Goal: Information Seeking & Learning: Learn about a topic

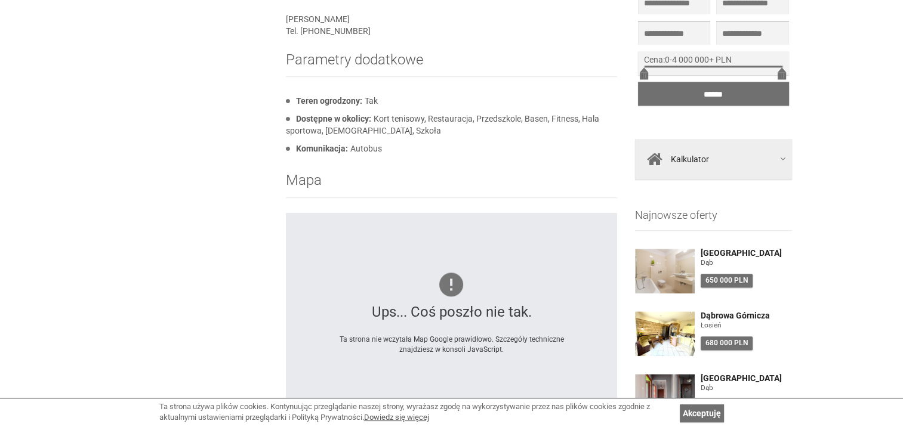
scroll to position [1372, 0]
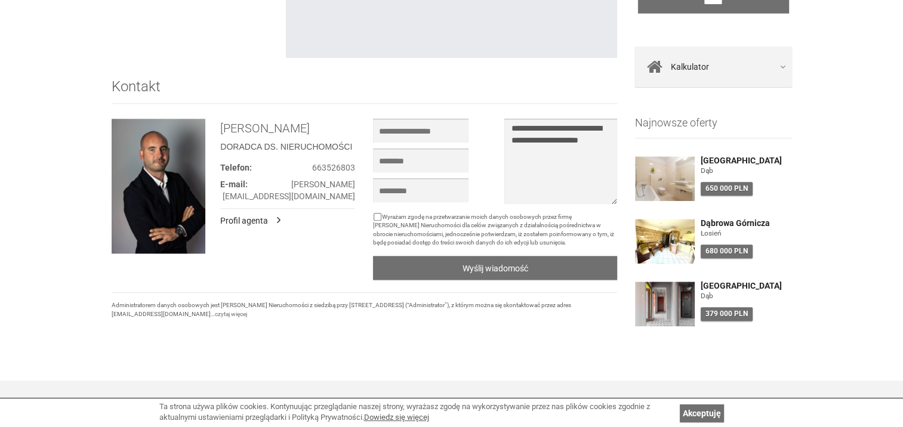
click at [239, 221] on link "Profil agenta" at bounding box center [248, 221] width 57 height 12
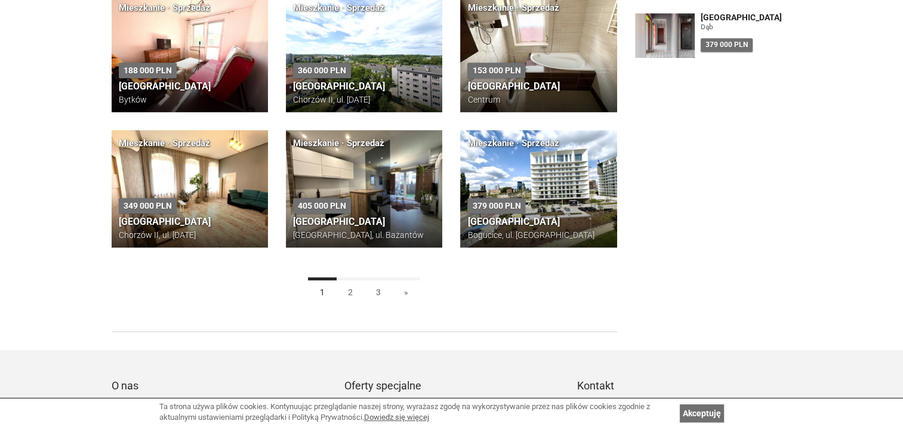
scroll to position [597, 0]
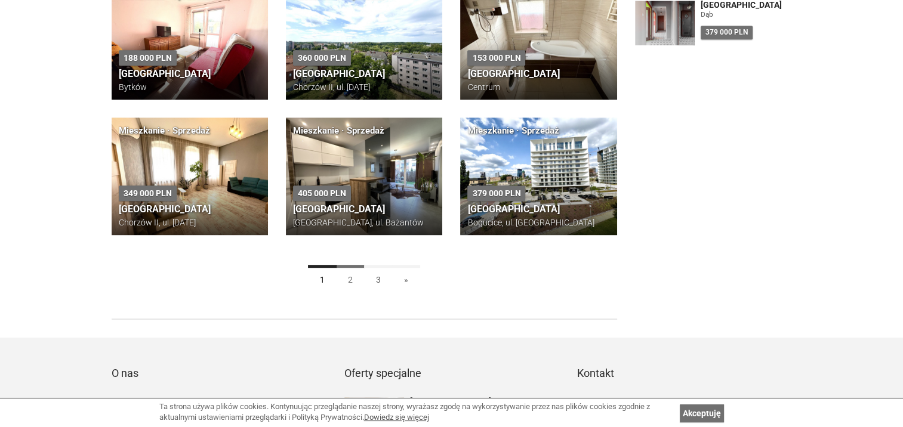
click at [349, 279] on link "2" at bounding box center [350, 278] width 29 height 27
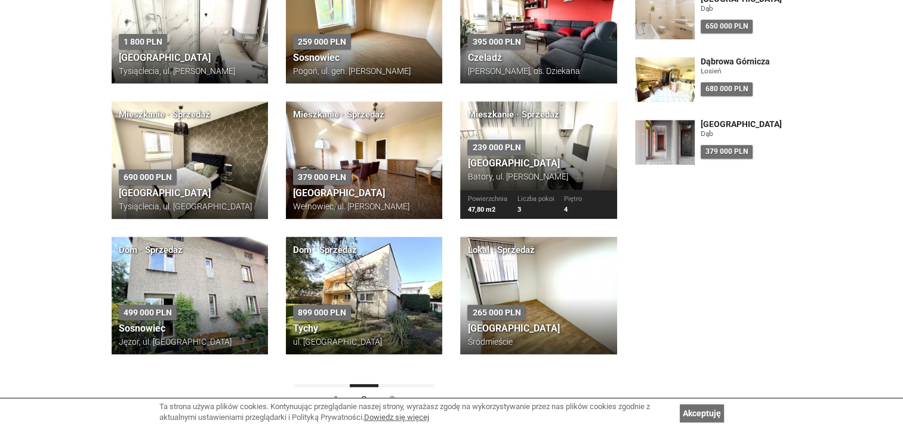
scroll to position [537, 0]
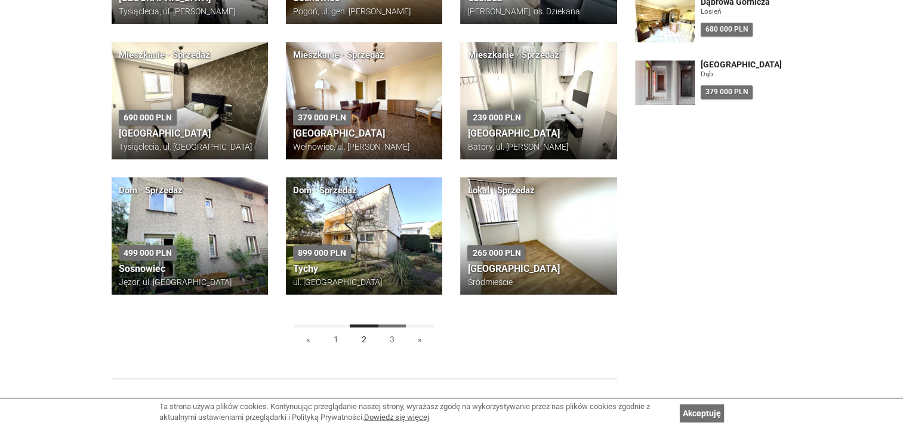
click at [393, 339] on link "3" at bounding box center [392, 338] width 29 height 27
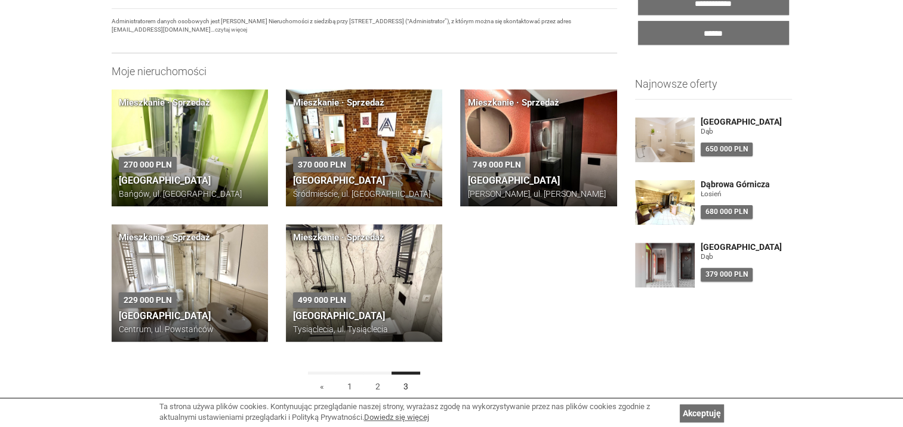
scroll to position [239, 0]
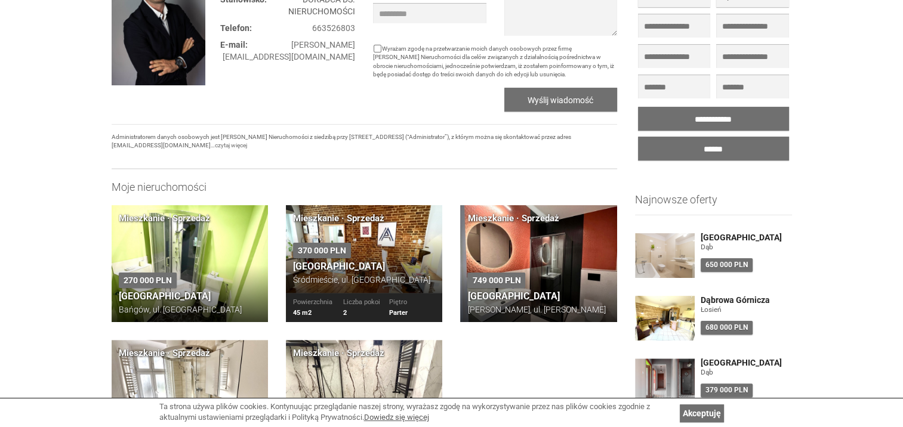
click at [360, 266] on h3 "[GEOGRAPHIC_DATA]" at bounding box center [364, 266] width 142 height 11
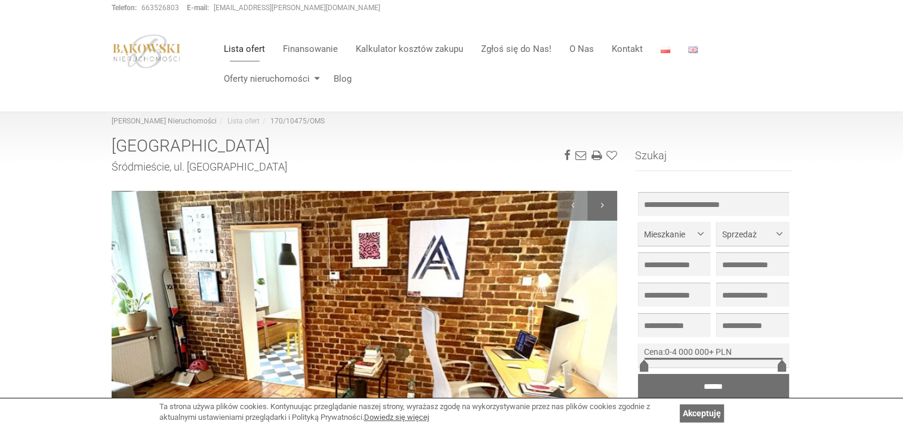
click at [597, 208] on div at bounding box center [602, 206] width 30 height 30
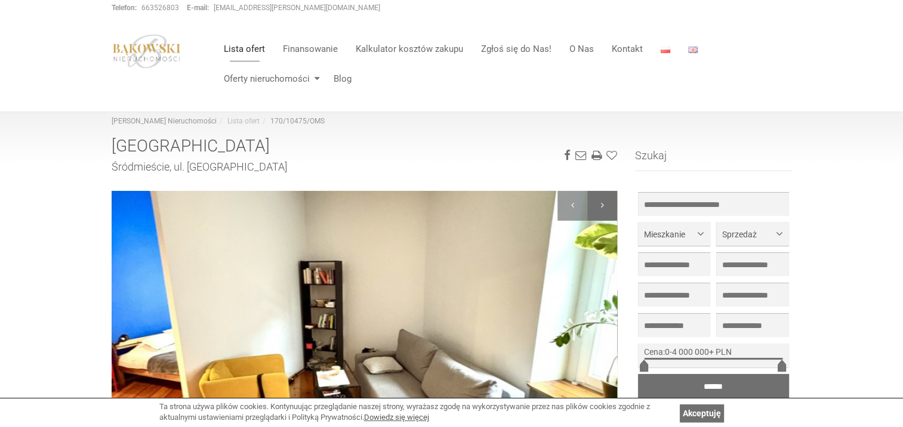
scroll to position [60, 0]
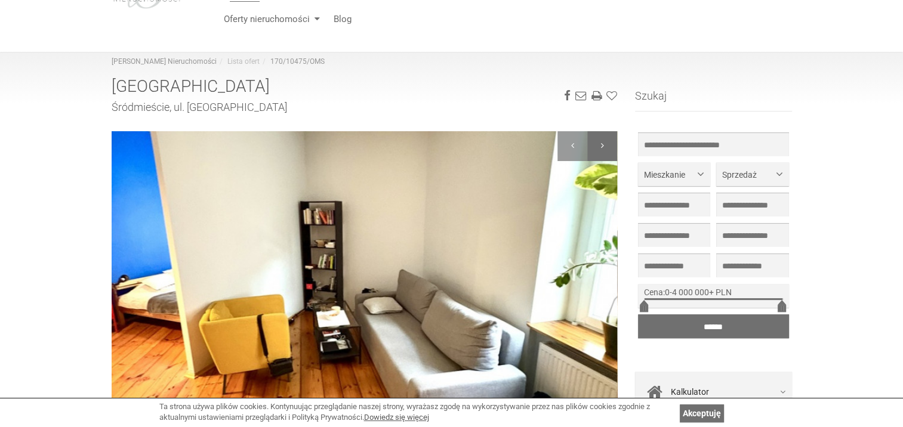
click at [601, 140] on div at bounding box center [602, 146] width 30 height 30
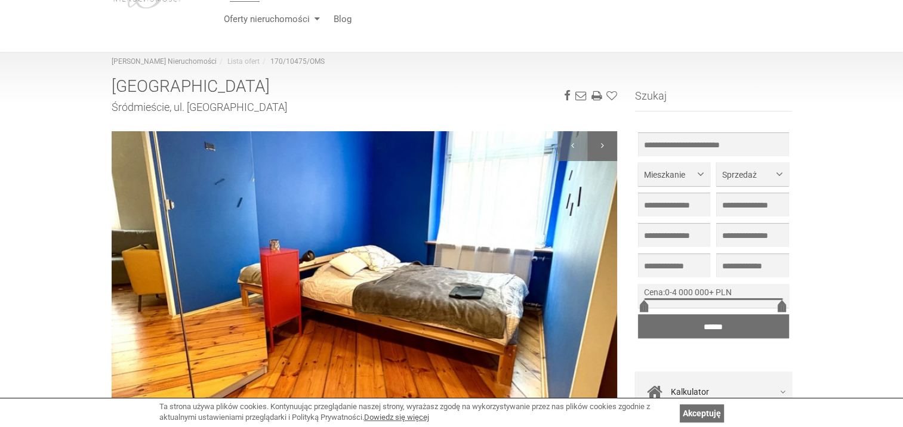
click at [597, 144] on div at bounding box center [602, 146] width 30 height 30
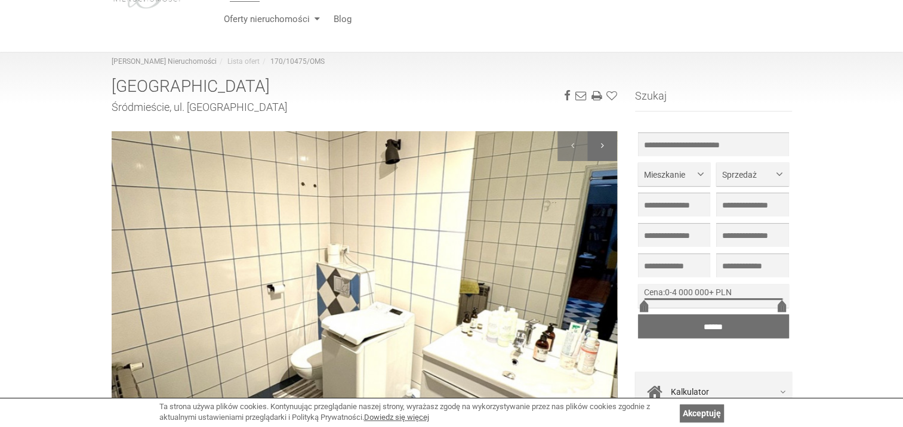
click at [597, 143] on div at bounding box center [602, 146] width 30 height 30
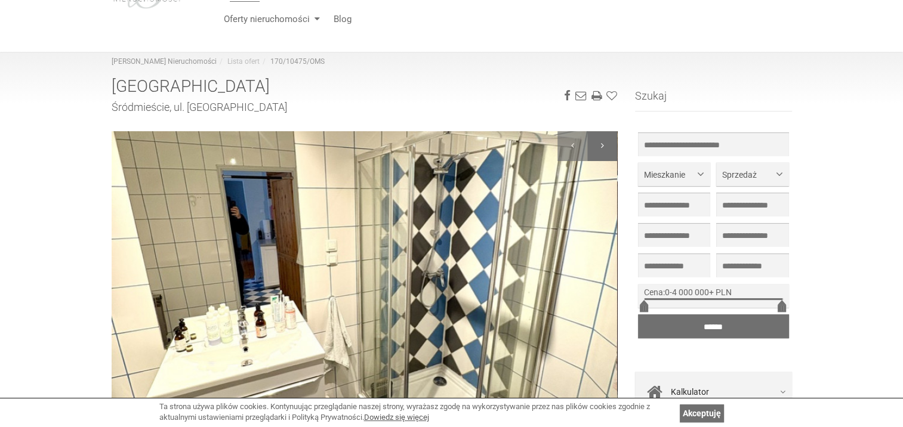
click at [597, 143] on div at bounding box center [602, 146] width 30 height 30
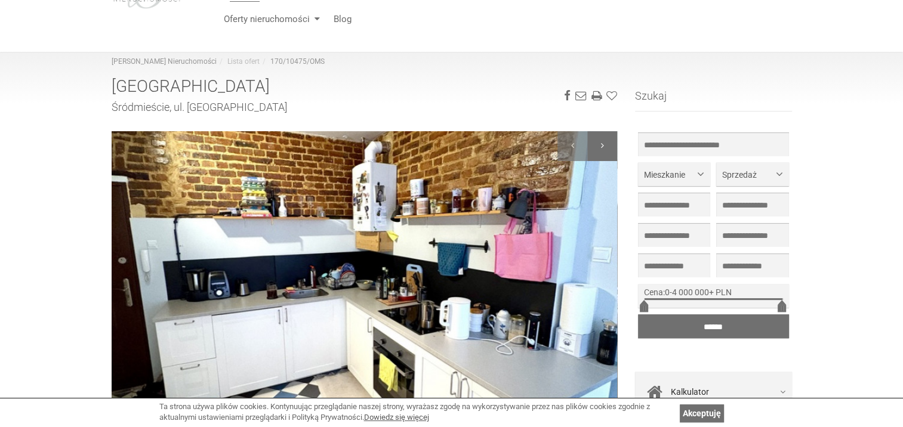
click at [597, 143] on div at bounding box center [602, 146] width 30 height 30
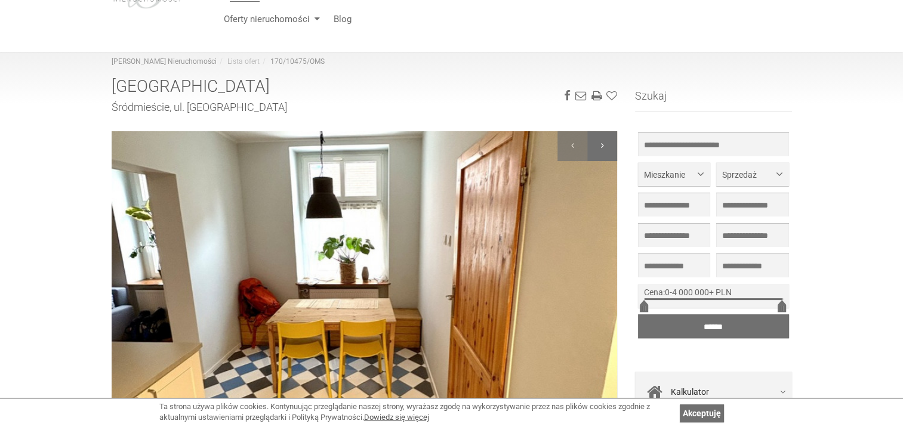
click at [597, 143] on div at bounding box center [602, 146] width 30 height 30
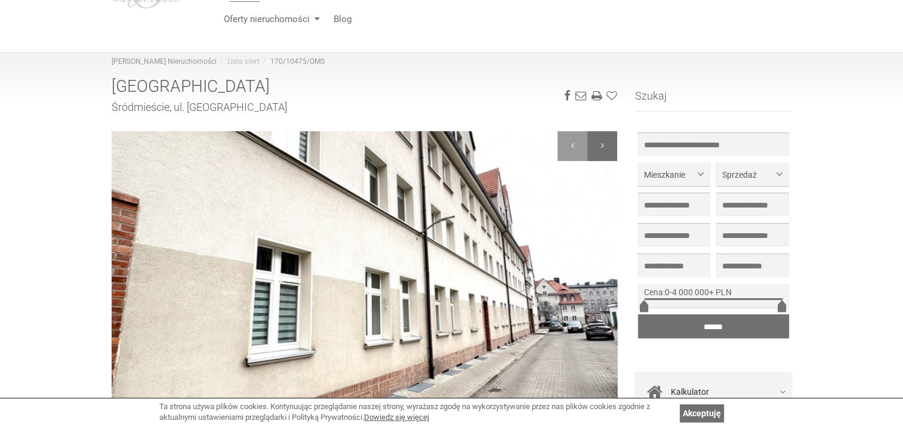
click at [597, 143] on div at bounding box center [602, 146] width 30 height 30
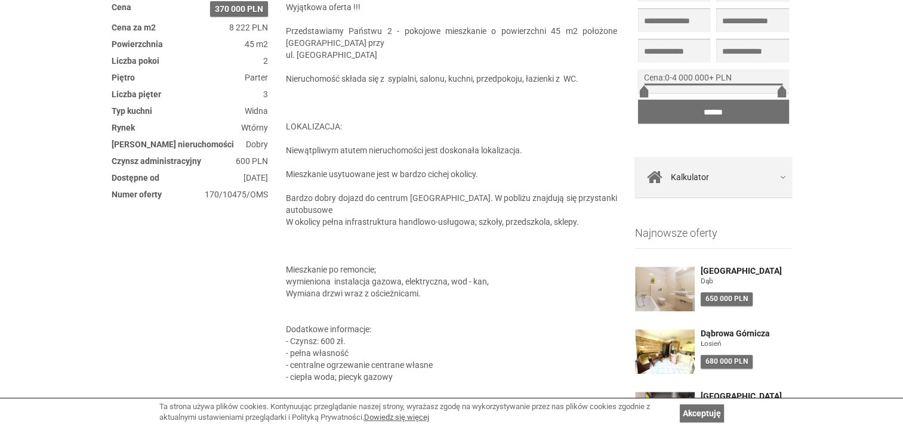
scroll to position [597, 0]
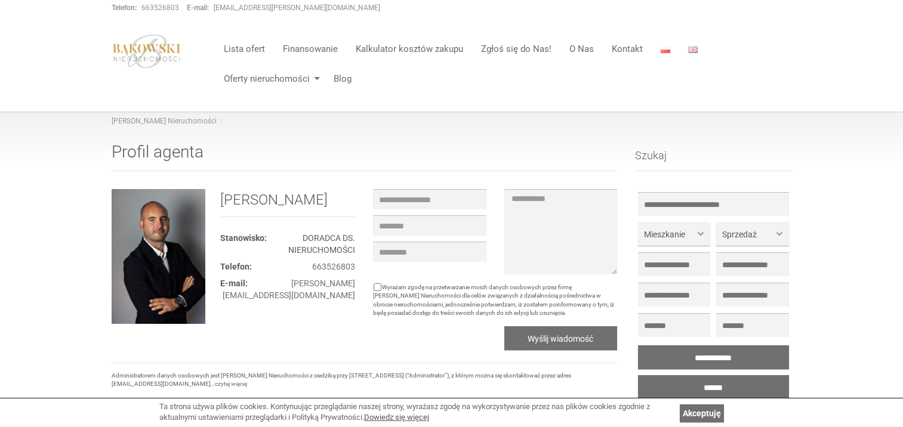
scroll to position [597, 0]
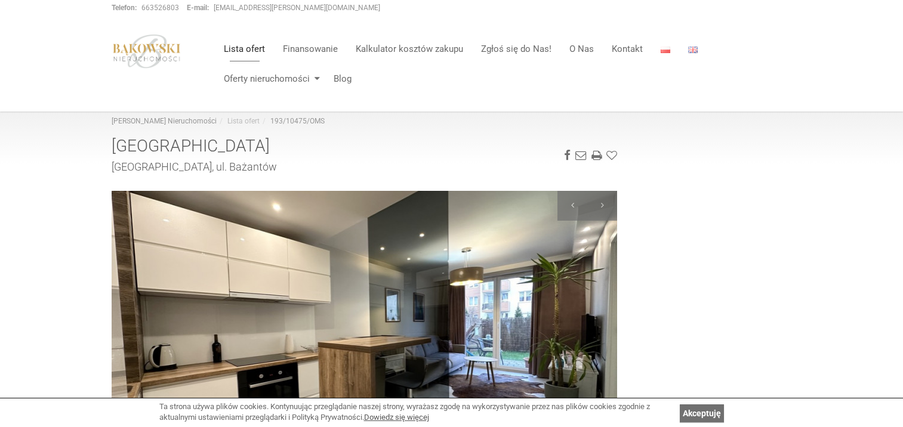
scroll to position [1372, 0]
